Goal: Transaction & Acquisition: Book appointment/travel/reservation

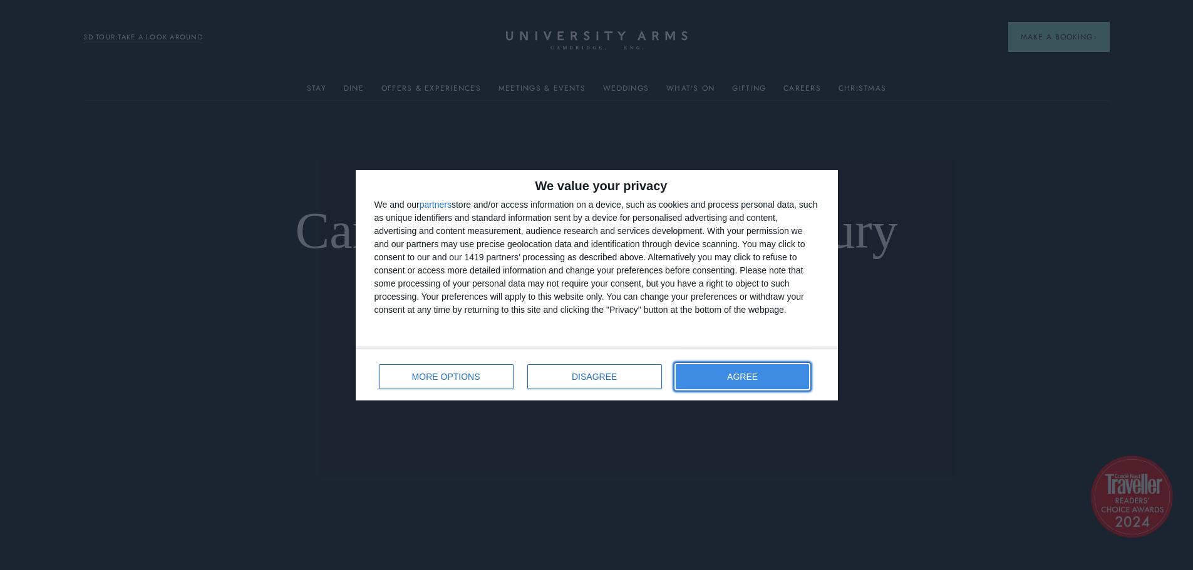
click at [738, 364] on button "AGREE" at bounding box center [743, 376] width 134 height 25
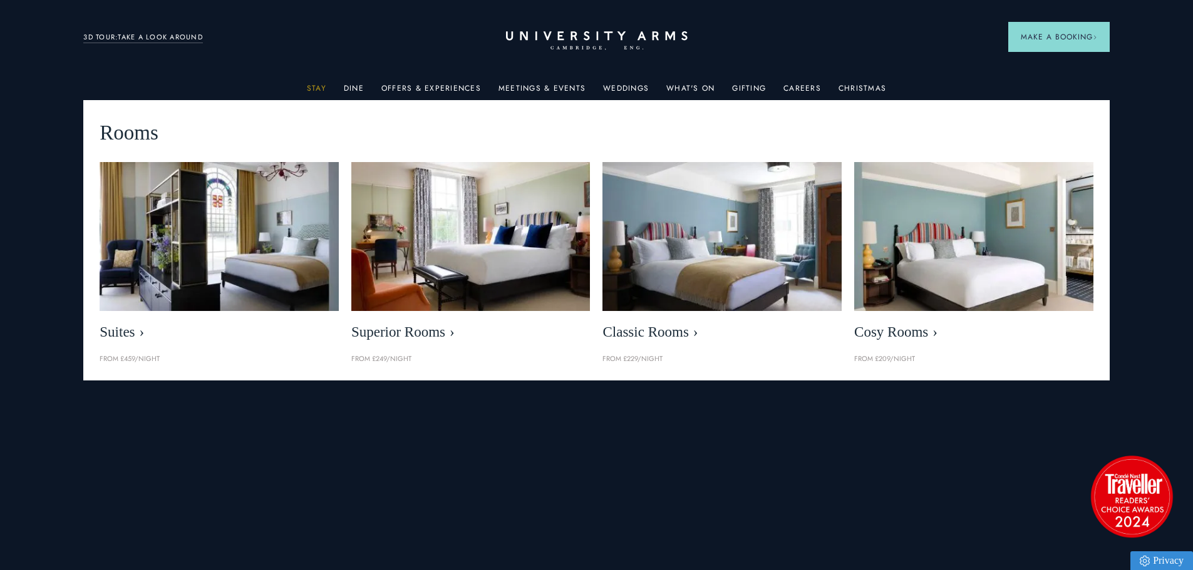
click at [314, 84] on link "Stay" at bounding box center [316, 92] width 19 height 16
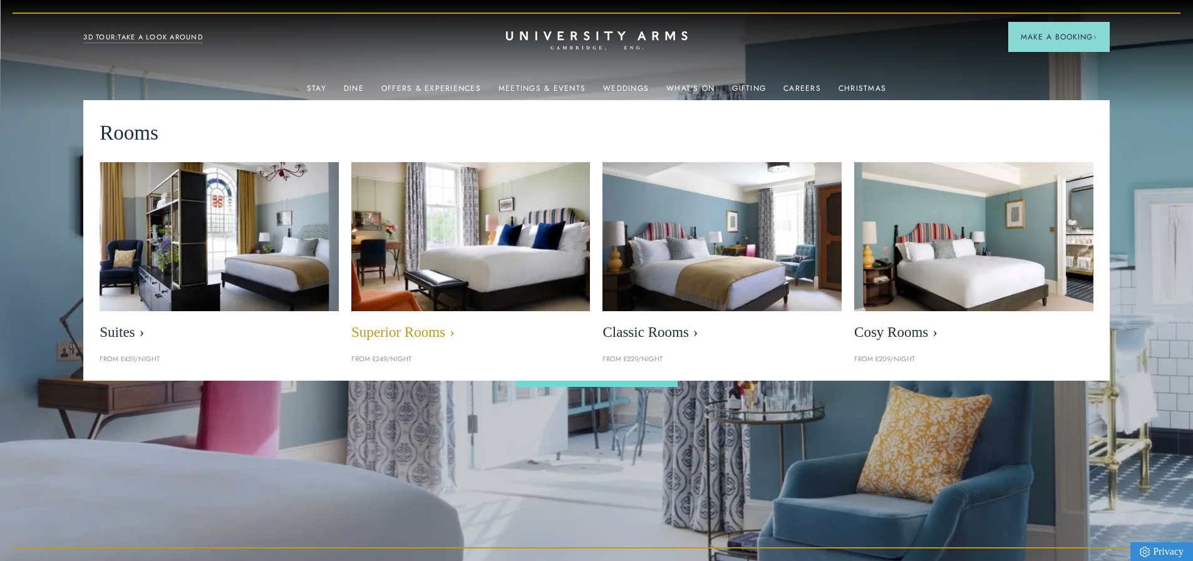
click at [399, 334] on span "Superior Rooms" at bounding box center [470, 333] width 239 height 18
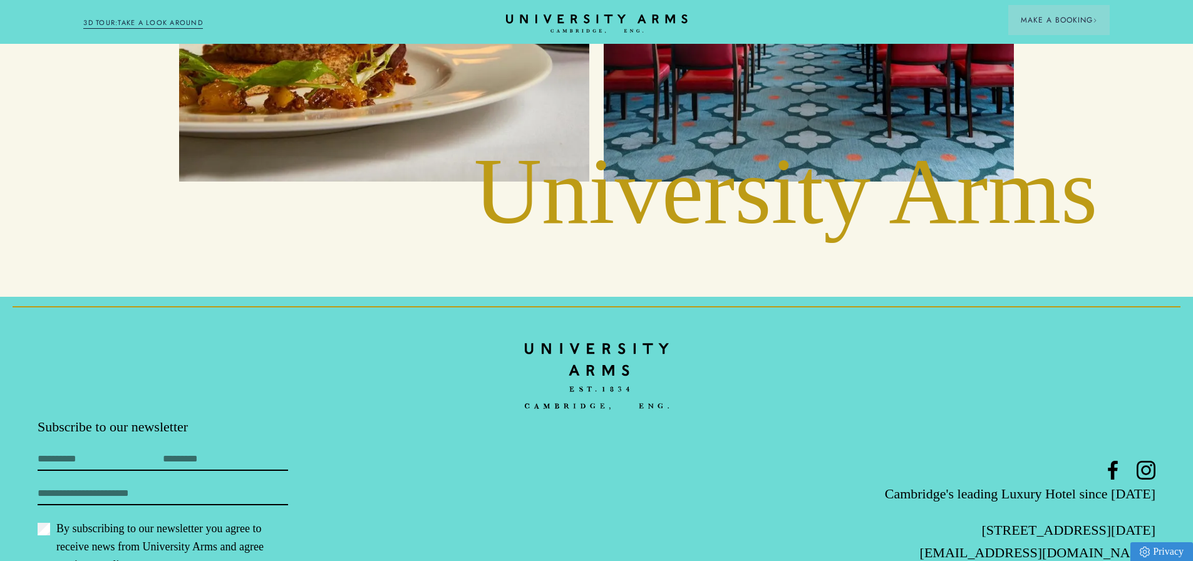
scroll to position [3207, 0]
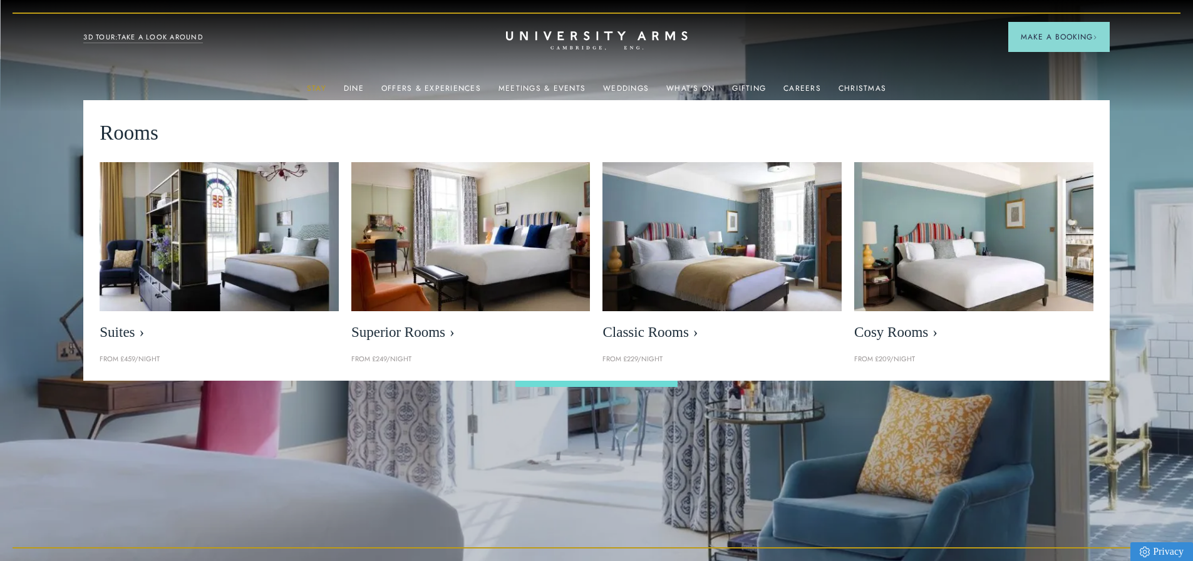
click at [317, 86] on link "Stay" at bounding box center [316, 92] width 19 height 16
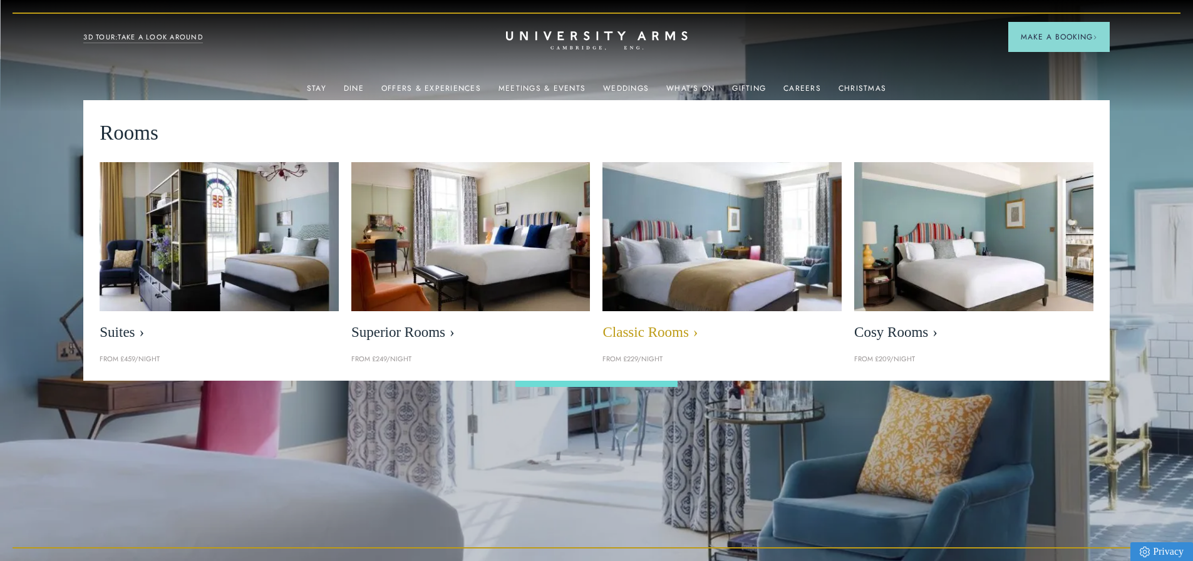
click at [700, 241] on img at bounding box center [722, 237] width 275 height 172
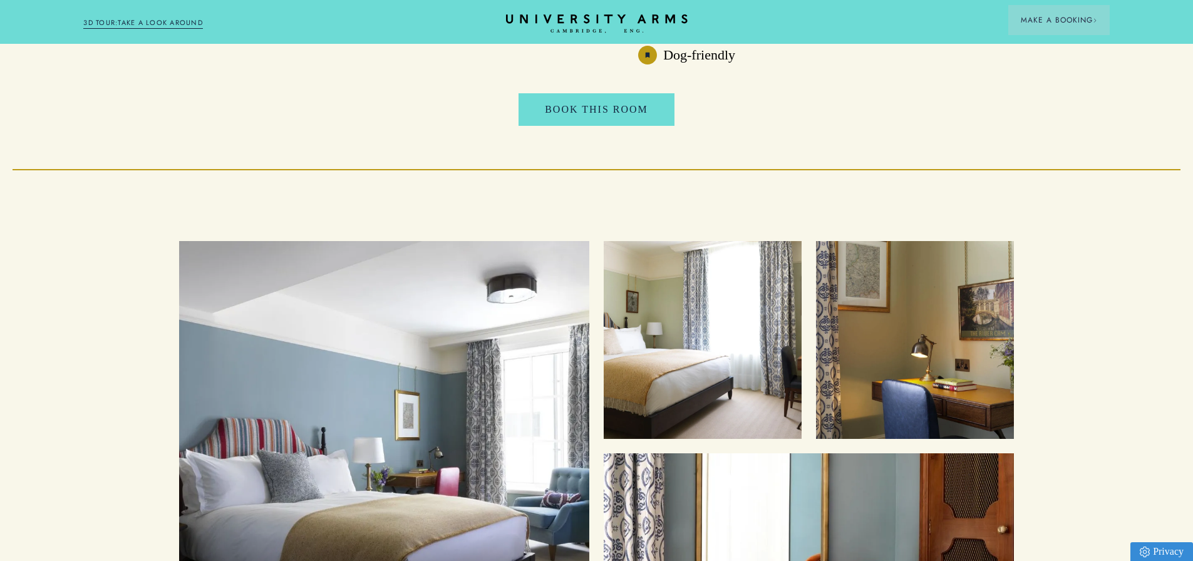
scroll to position [1566, 0]
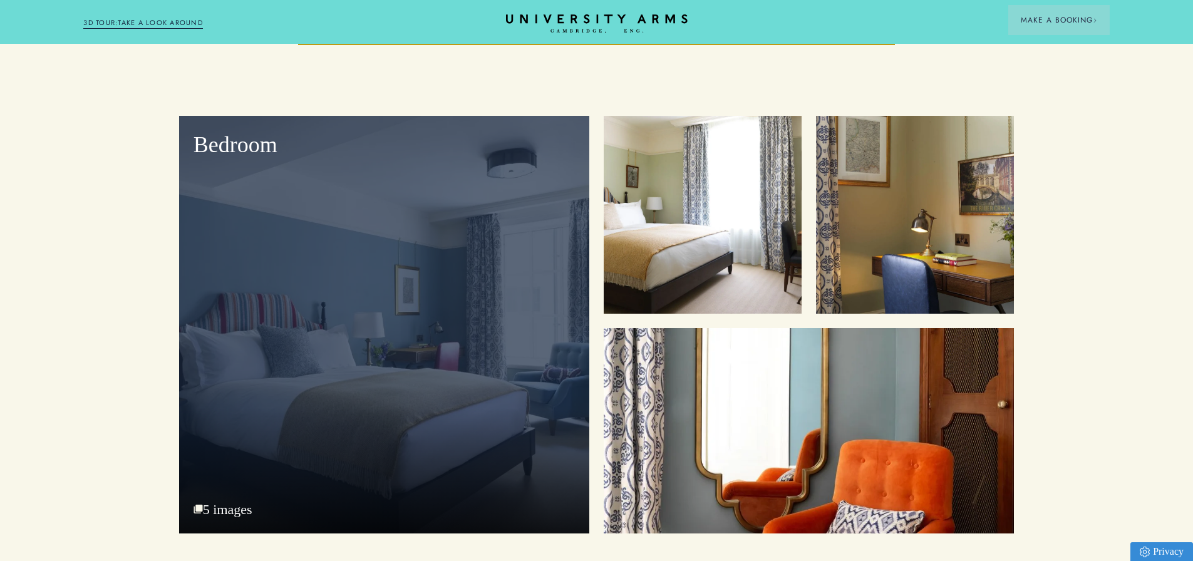
click at [465, 321] on div "Bedroom" at bounding box center [384, 325] width 410 height 418
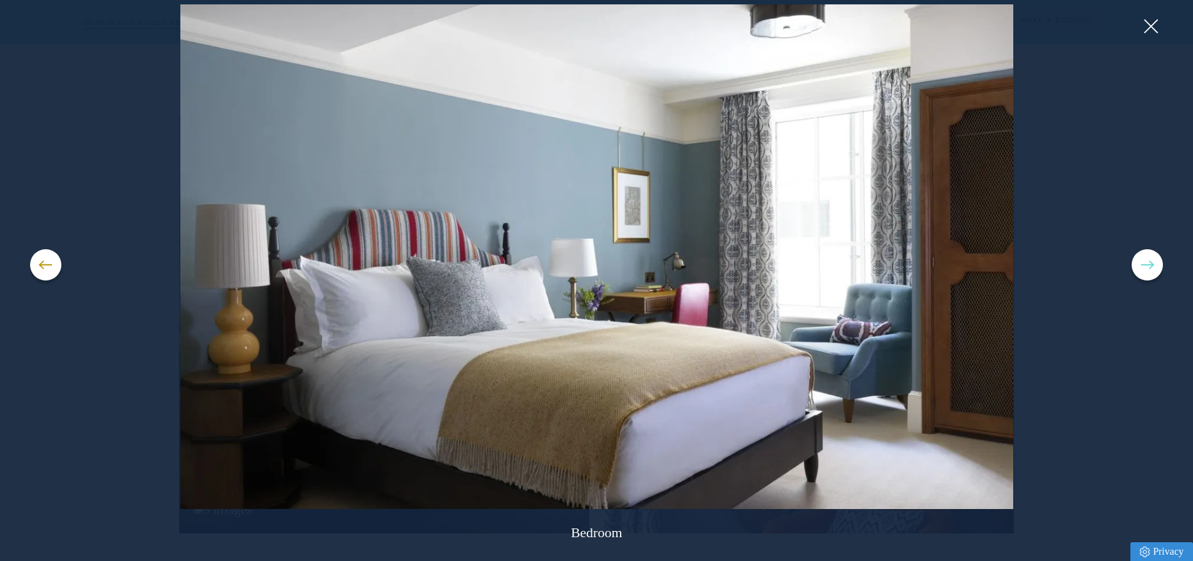
click at [1139, 264] on button at bounding box center [1147, 264] width 31 height 31
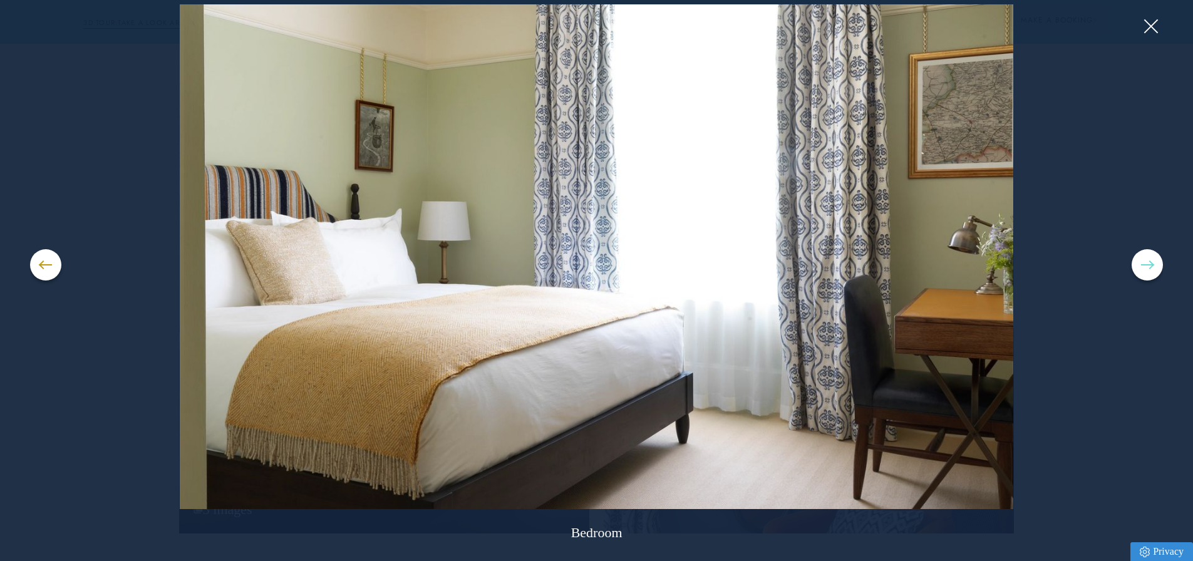
click at [1139, 264] on button at bounding box center [1147, 264] width 31 height 31
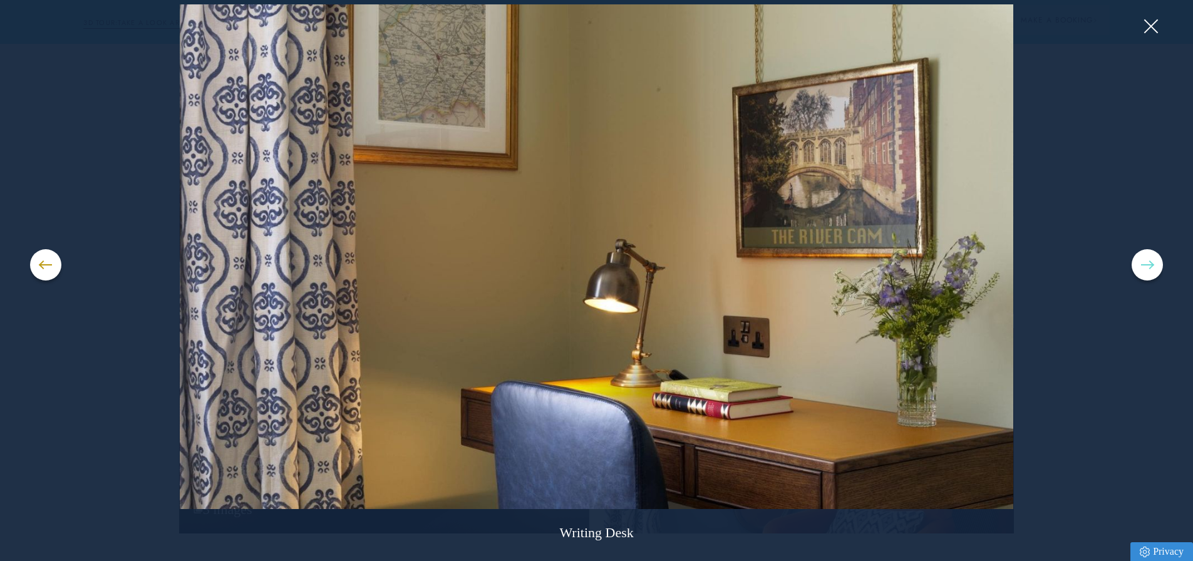
click at [1139, 264] on button at bounding box center [1147, 264] width 31 height 31
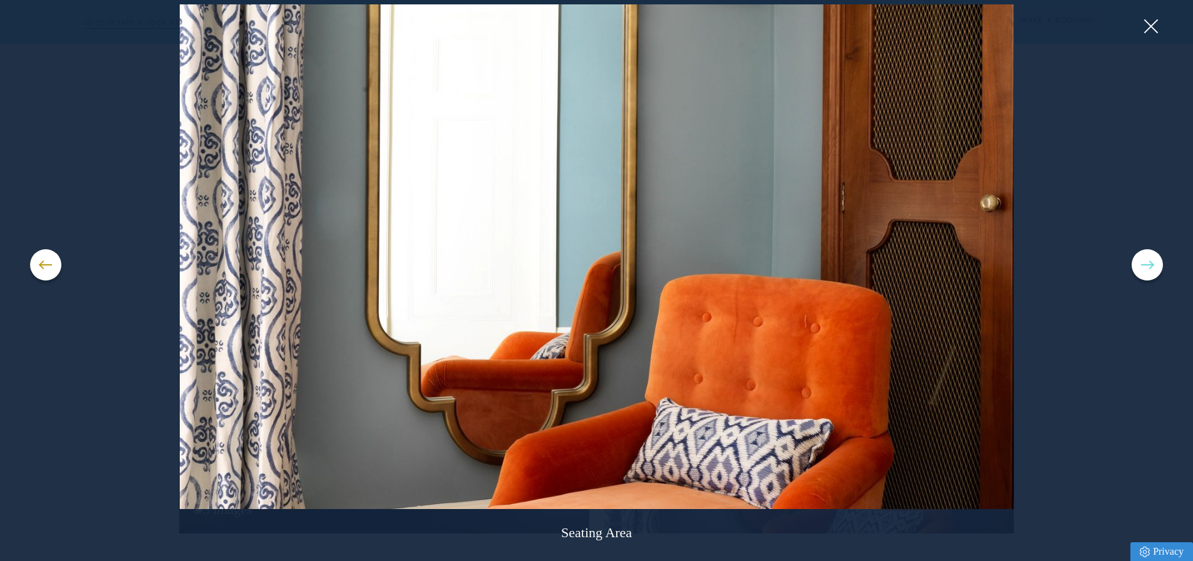
click at [1139, 264] on button at bounding box center [1147, 264] width 31 height 31
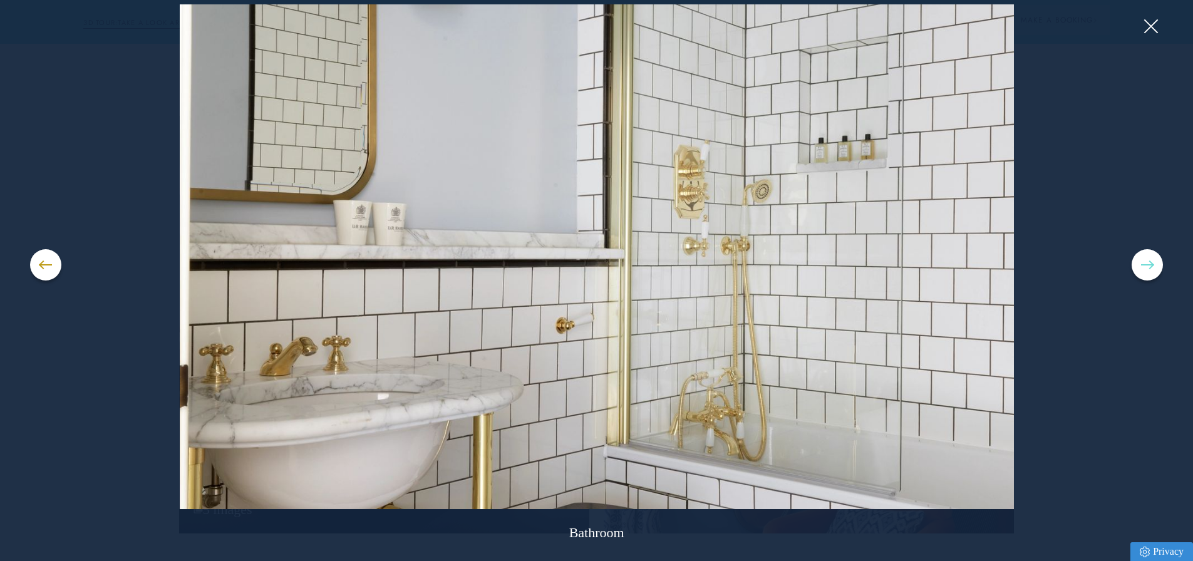
click at [1139, 264] on button at bounding box center [1147, 264] width 31 height 31
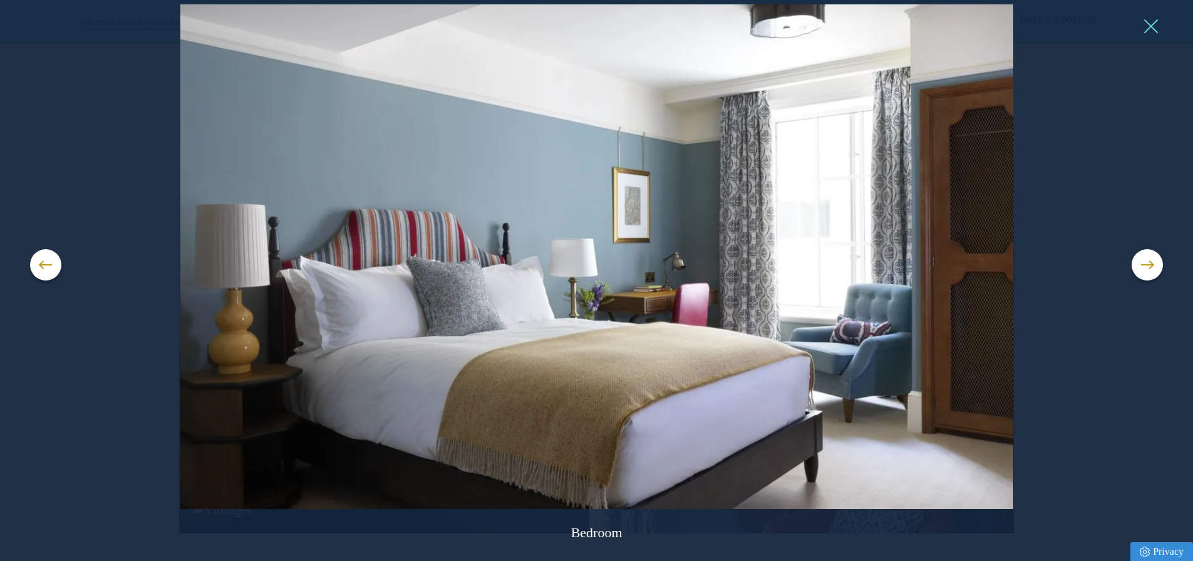
click at [1147, 31] on button at bounding box center [1150, 26] width 19 height 19
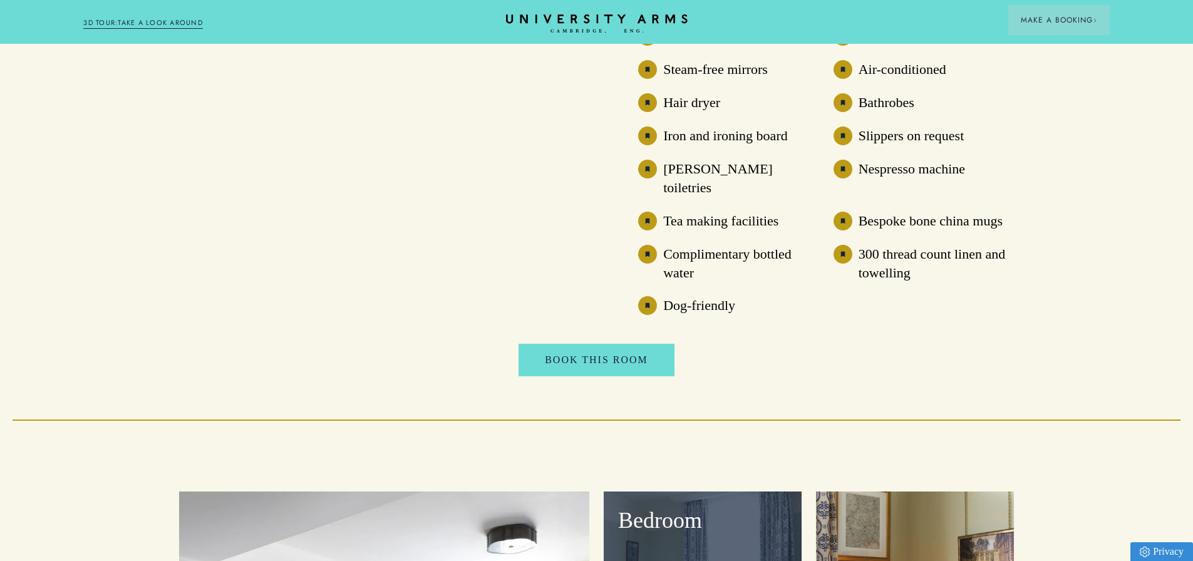
scroll to position [1070, 0]
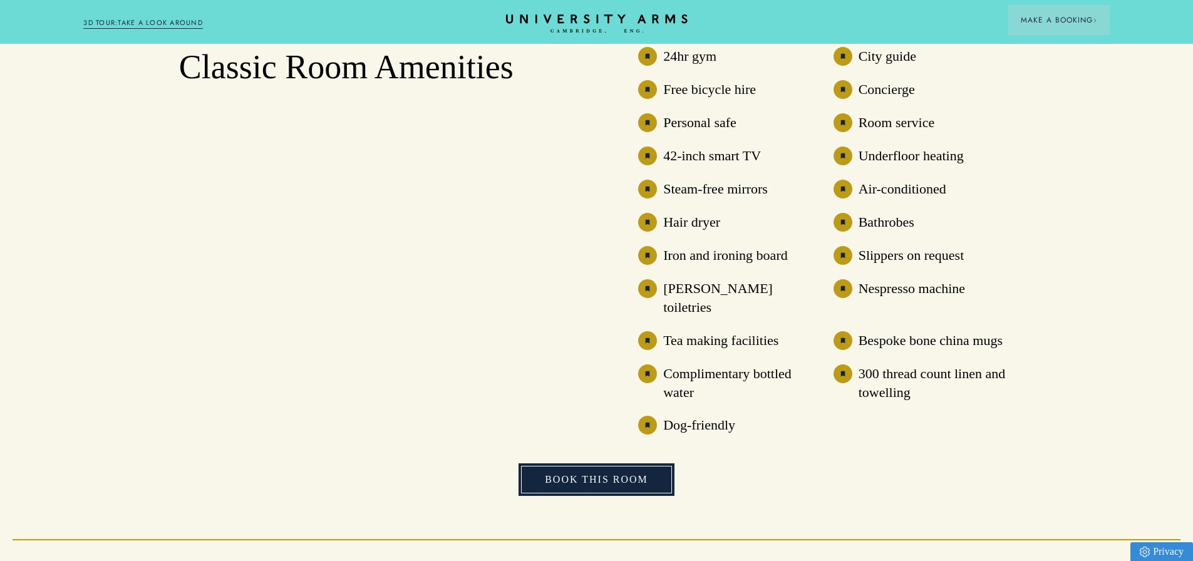
click at [599, 468] on link "Book This Room" at bounding box center [597, 479] width 156 height 33
